Goal: Task Accomplishment & Management: Manage account settings

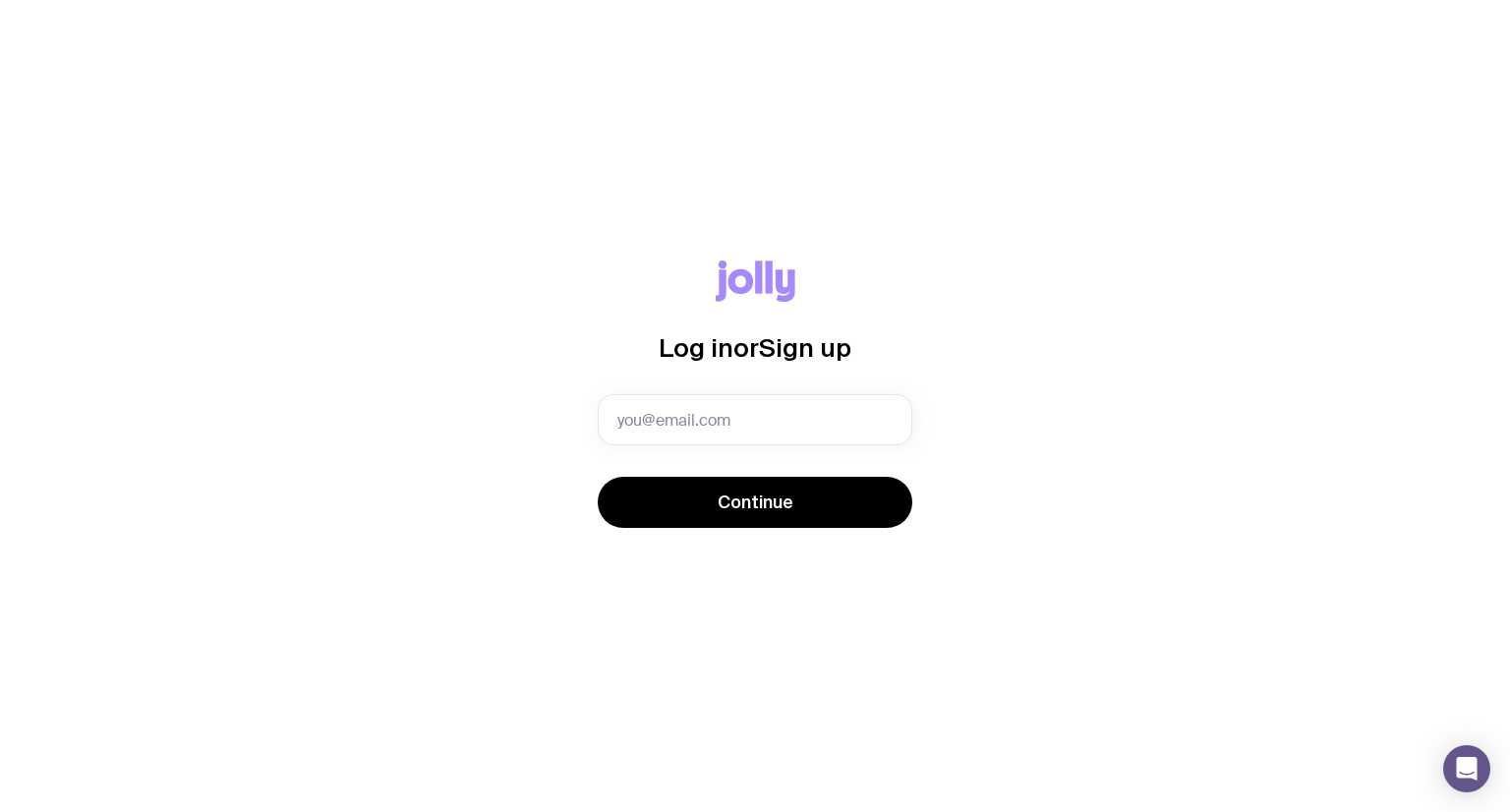
type input "[EMAIL_ADDRESS][DOMAIN_NAME]"
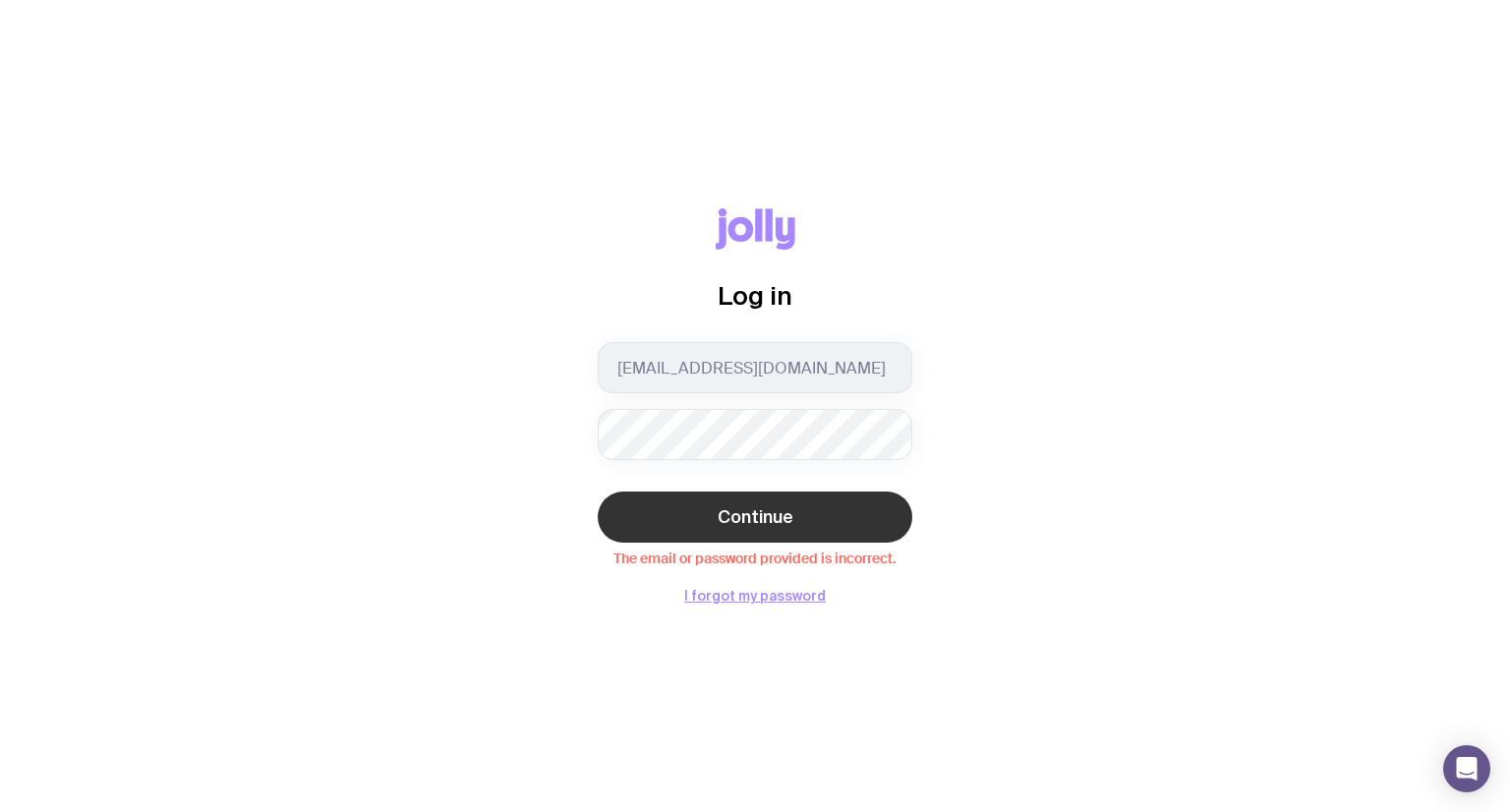
click at [747, 503] on button "Continue" at bounding box center [755, 517] width 315 height 51
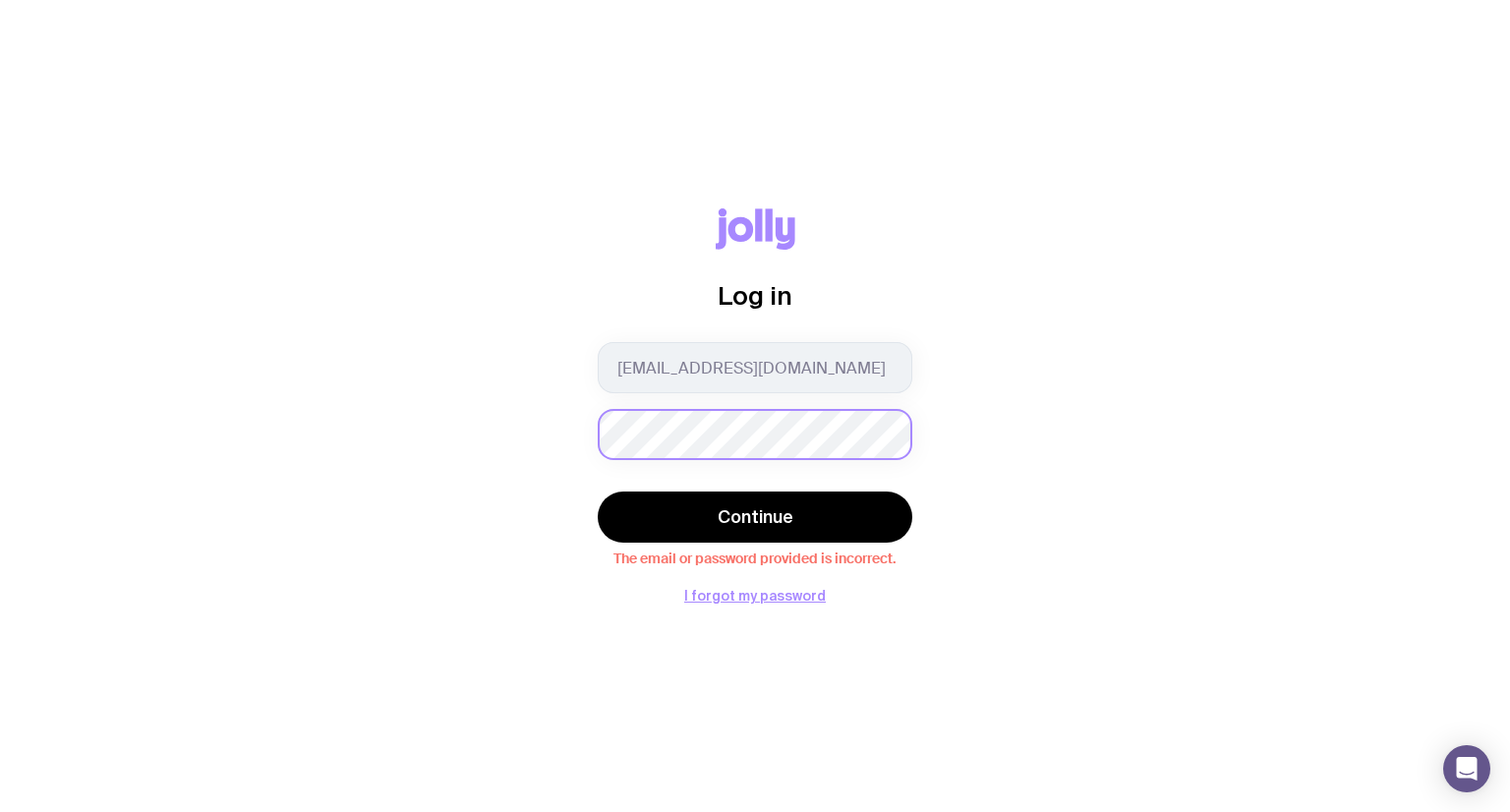
click at [426, 432] on div "Log in [EMAIL_ADDRESS][DOMAIN_NAME] Continue The email or password provided is …" at bounding box center [755, 406] width 1416 height 394
click at [1098, 390] on div "Log in [EMAIL_ADDRESS][DOMAIN_NAME] Continue The email or password provided is …" at bounding box center [755, 406] width 1416 height 394
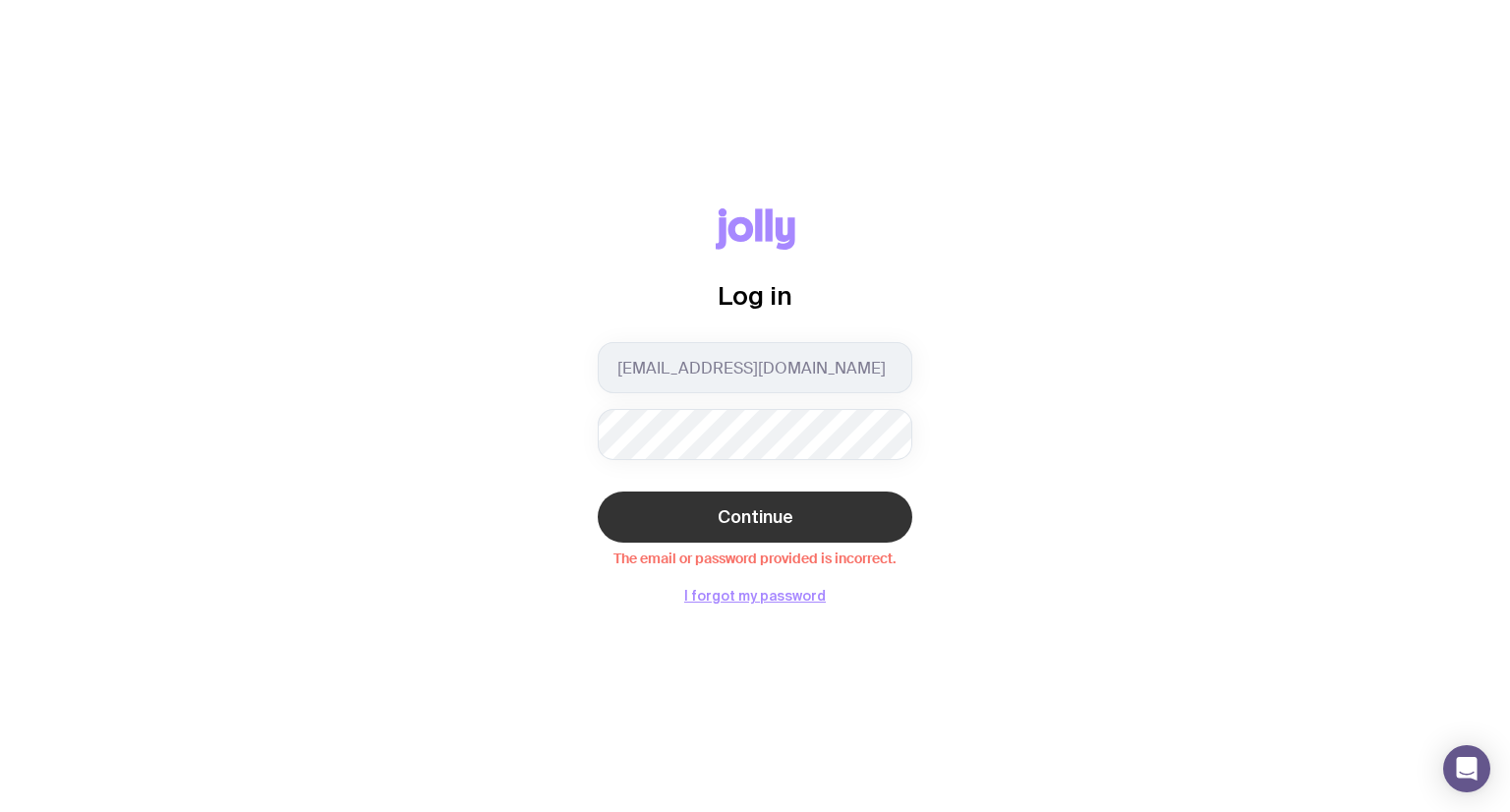
click at [809, 510] on button "Continue" at bounding box center [755, 517] width 315 height 51
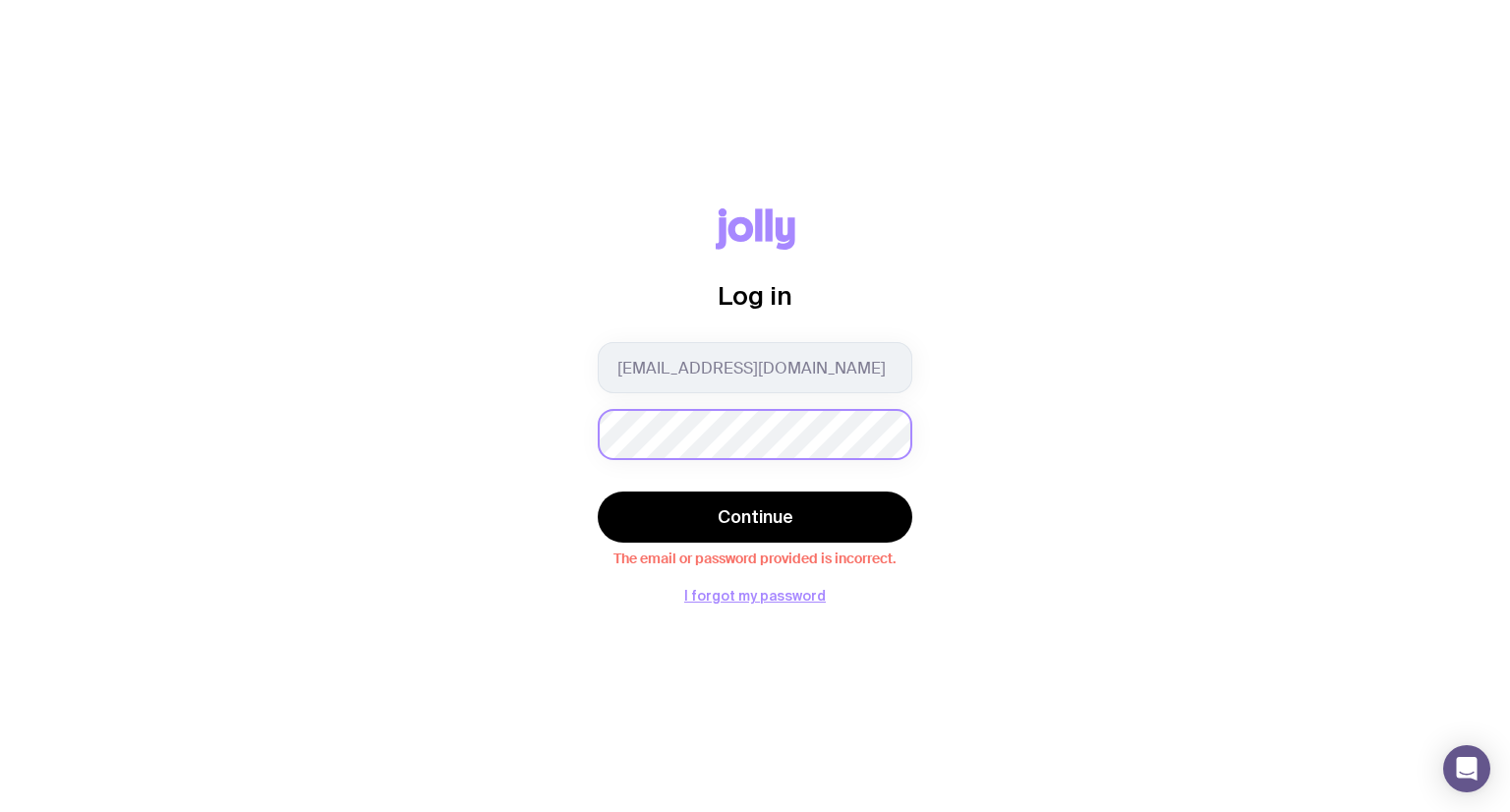
click at [0, 811] on com-1password-button at bounding box center [0, 812] width 0 height 0
click at [464, 434] on div "Log in [EMAIL_ADDRESS][DOMAIN_NAME] Continue The email or password provided is …" at bounding box center [755, 406] width 1416 height 394
click at [598, 492] on button "Continue" at bounding box center [755, 517] width 315 height 51
click at [479, 441] on div "Log in [EMAIL_ADDRESS][DOMAIN_NAME] Continue The email or password provided is …" at bounding box center [755, 406] width 1416 height 394
click at [598, 492] on button "Continue" at bounding box center [755, 517] width 315 height 51
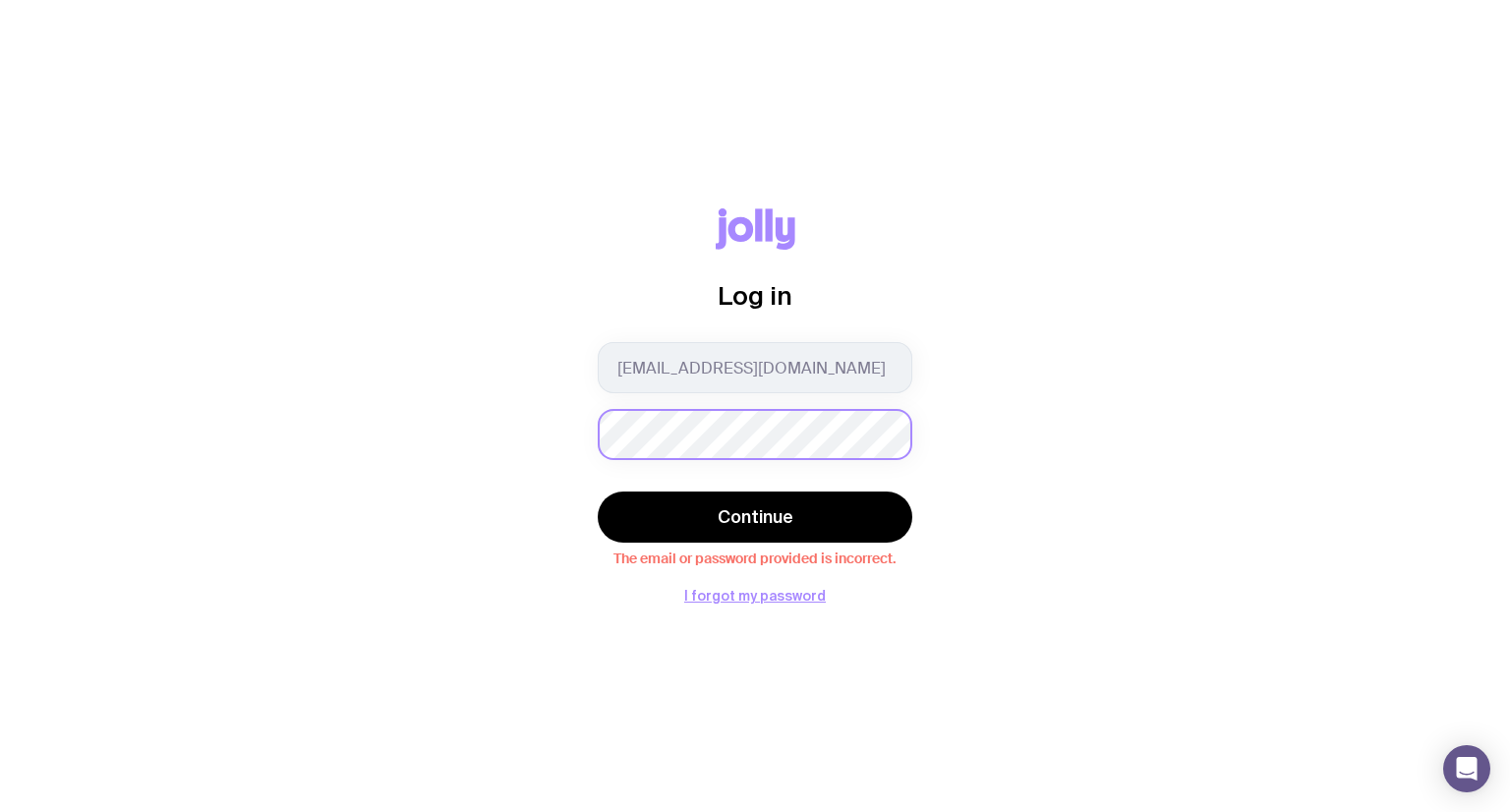
click at [598, 492] on button "Continue" at bounding box center [755, 517] width 315 height 51
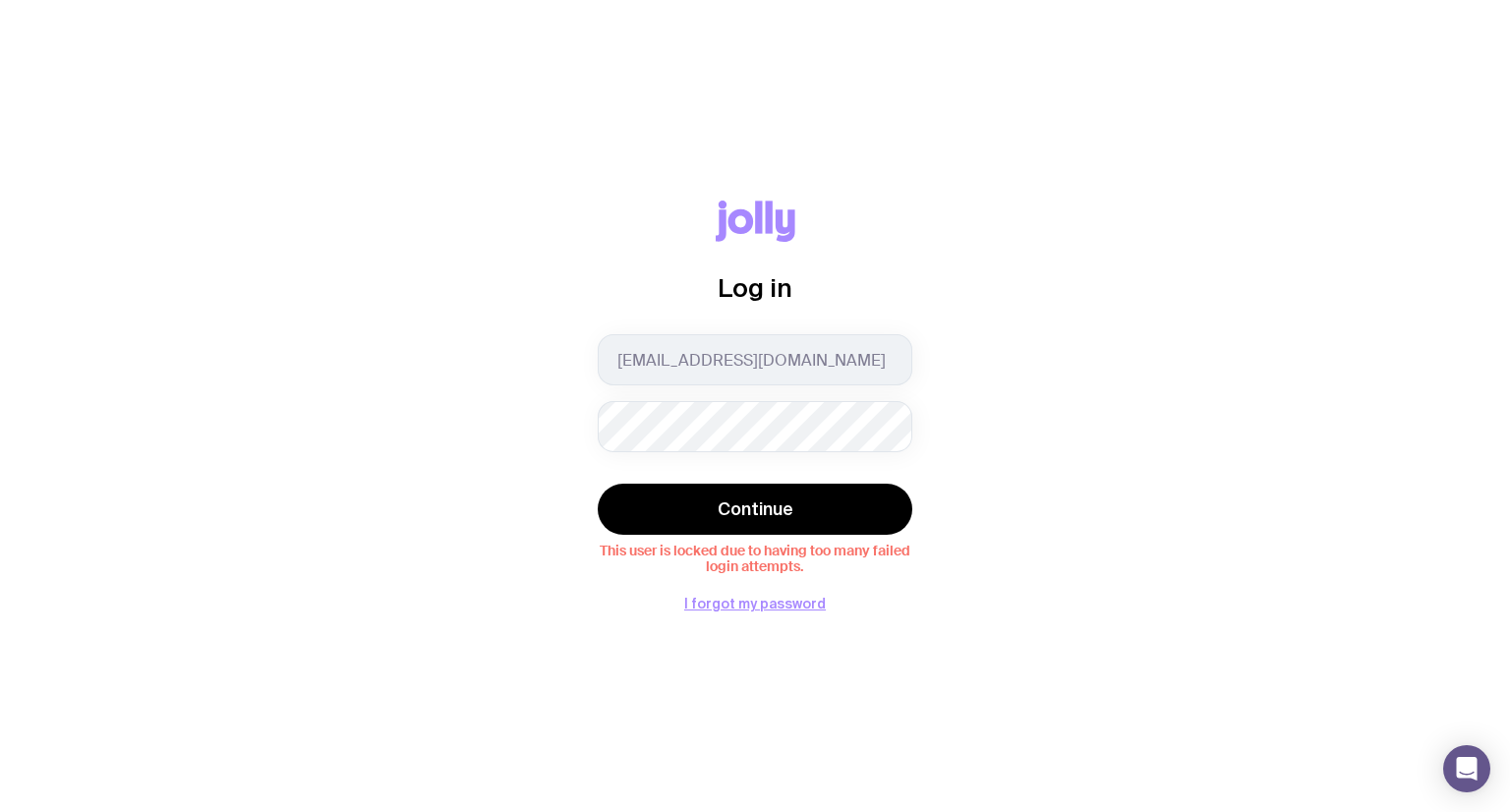
click at [1475, 381] on div "Log in [EMAIL_ADDRESS][DOMAIN_NAME] Continue This user is locked due to having …" at bounding box center [755, 406] width 1510 height 409
